Goal: Task Accomplishment & Management: Manage account settings

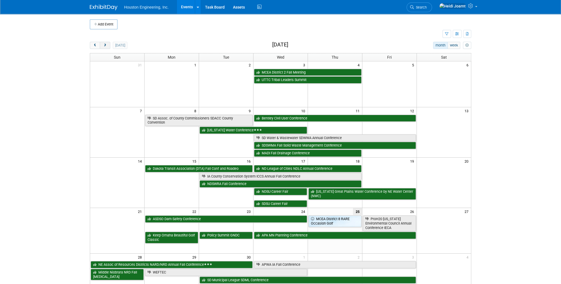
click at [108, 48] on button "next" at bounding box center [105, 45] width 10 height 7
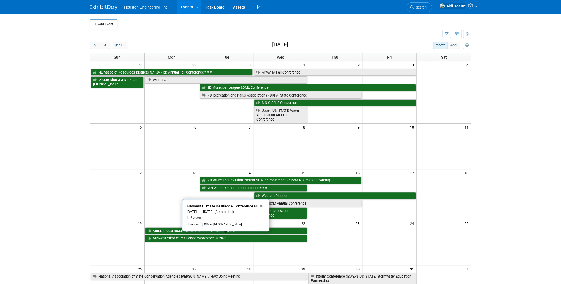
click at [191, 238] on link "Midwest Climate Resilience Conference MCRC" at bounding box center [226, 238] width 162 height 7
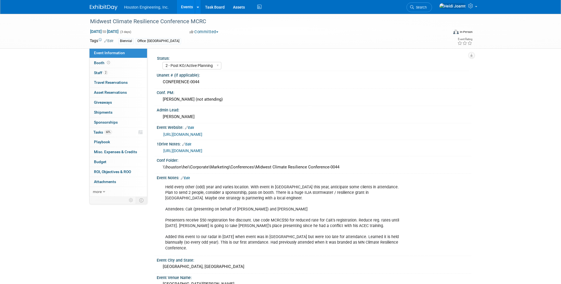
select select "2 - Post KO/Active Planning"
select select "Yes"
select select "Environmental"
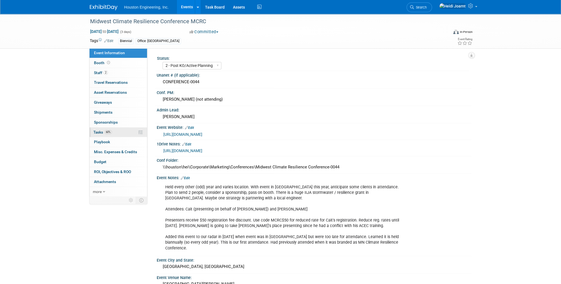
click at [112, 127] on link "60% Tasks 60%" at bounding box center [119, 132] width 58 height 10
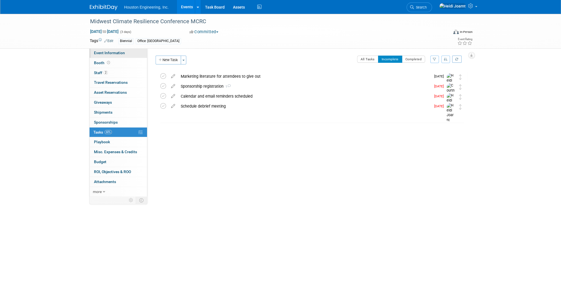
click at [127, 54] on link "Event Information" at bounding box center [119, 53] width 58 height 10
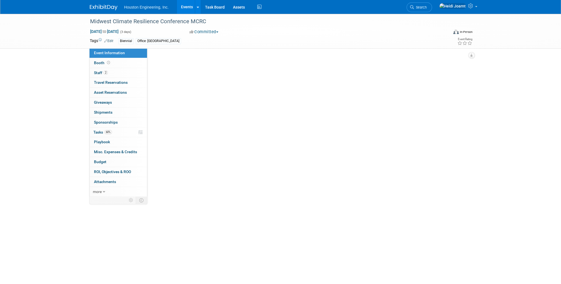
select select "2 - Post KO/Active Planning"
select select "Yes"
select select "Environmental"
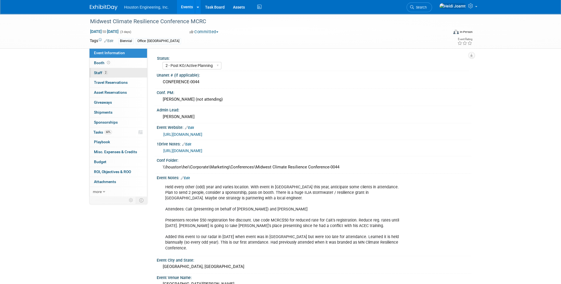
click at [115, 76] on link "2 Staff 2" at bounding box center [119, 73] width 58 height 10
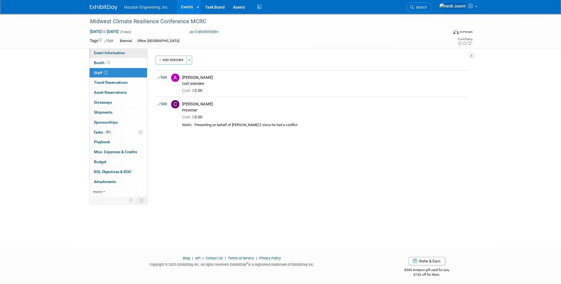
click at [109, 54] on span "Event Information" at bounding box center [109, 53] width 31 height 4
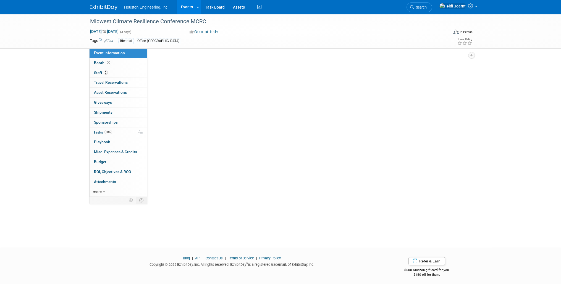
select select "2 - Post KO/Active Planning"
select select "Yes"
select select "Environmental"
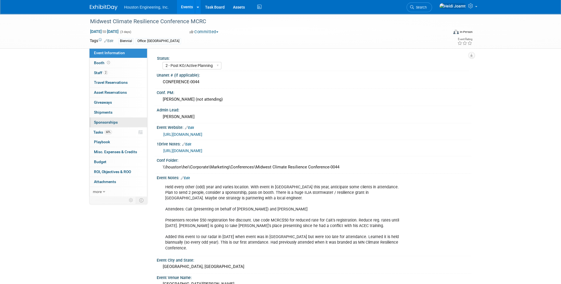
click at [119, 126] on link "0 Sponsorships 0" at bounding box center [119, 123] width 58 height 10
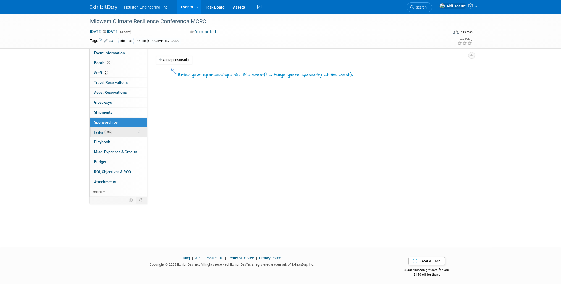
click at [118, 135] on link "60% Tasks 60%" at bounding box center [119, 132] width 58 height 10
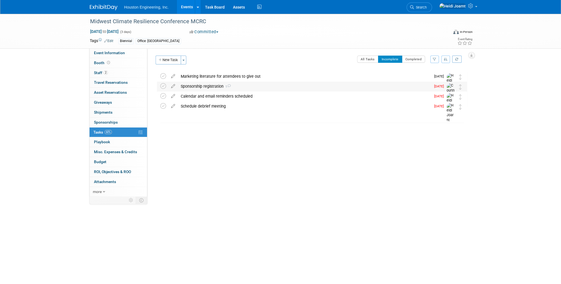
click at [194, 84] on div "Sponsorship registration 1" at bounding box center [304, 86] width 253 height 9
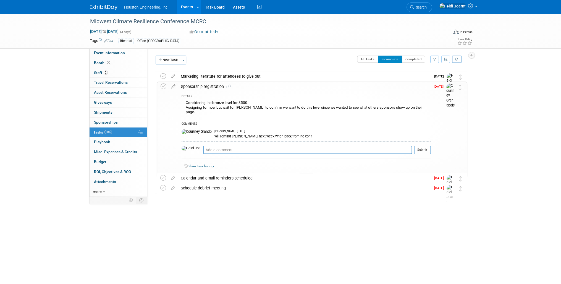
click at [306, 174] on icon at bounding box center [306, 175] width 2 height 3
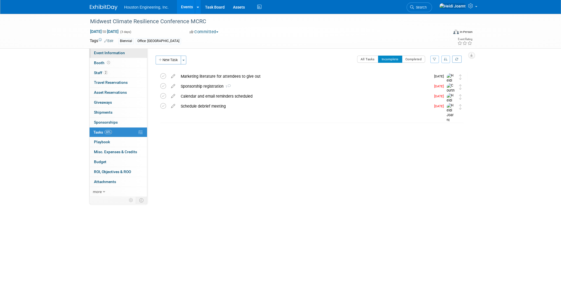
click at [108, 55] on span "Event Information" at bounding box center [109, 53] width 31 height 4
select select "2 - Post KO/Active Planning"
select select "Yes"
select select "Environmental"
